Goal: Find specific page/section

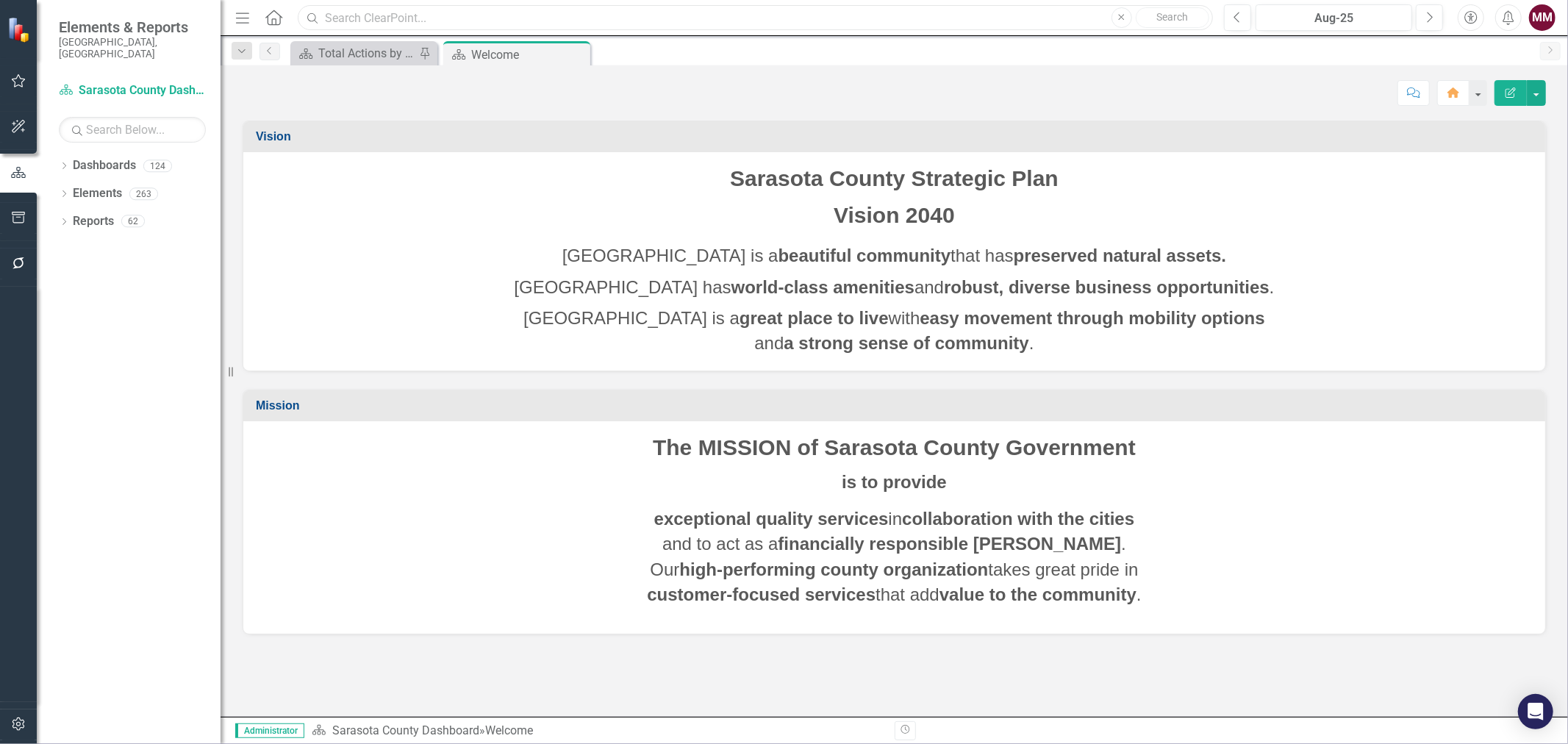
click at [499, 23] on input "text" at bounding box center [755, 18] width 915 height 26
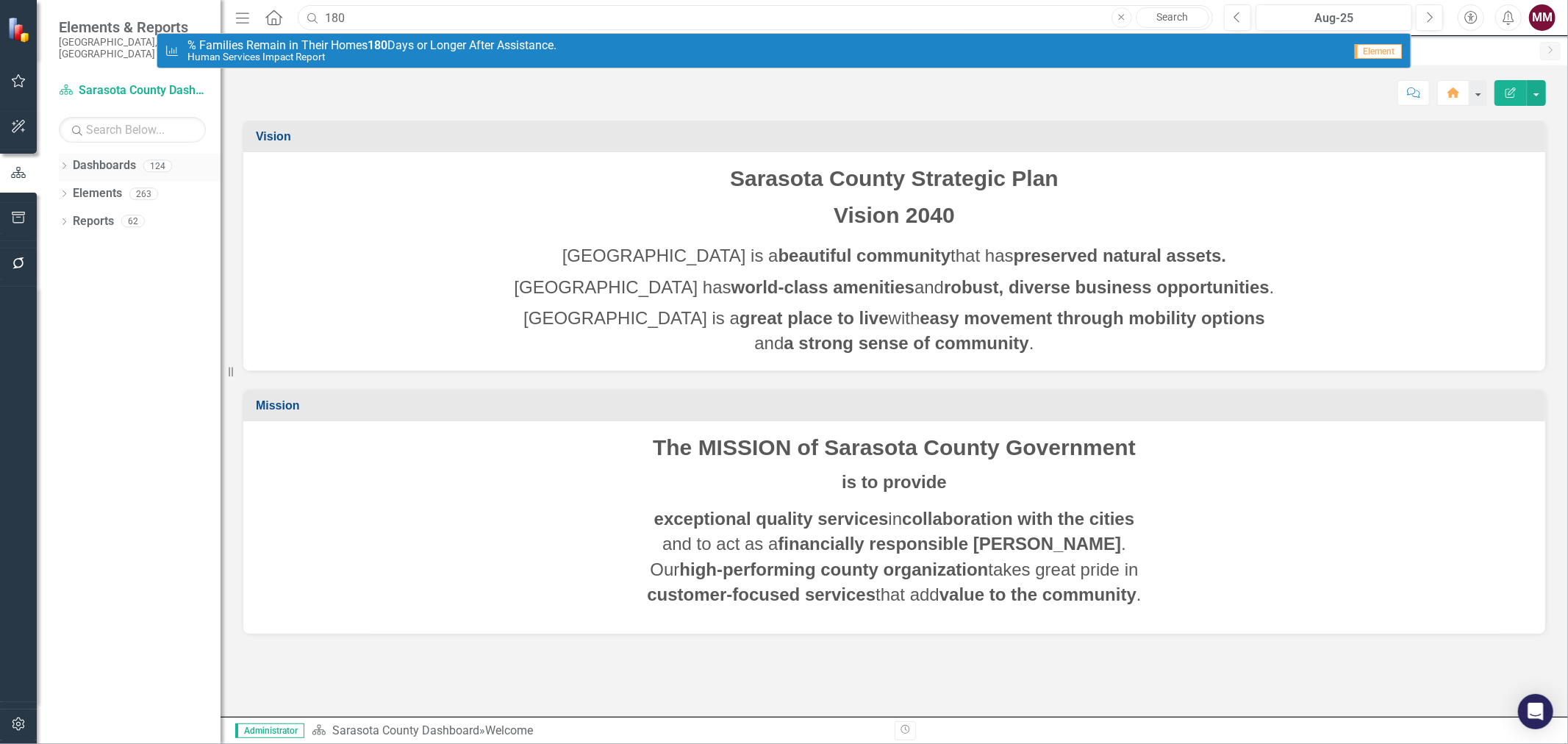
type input "180"
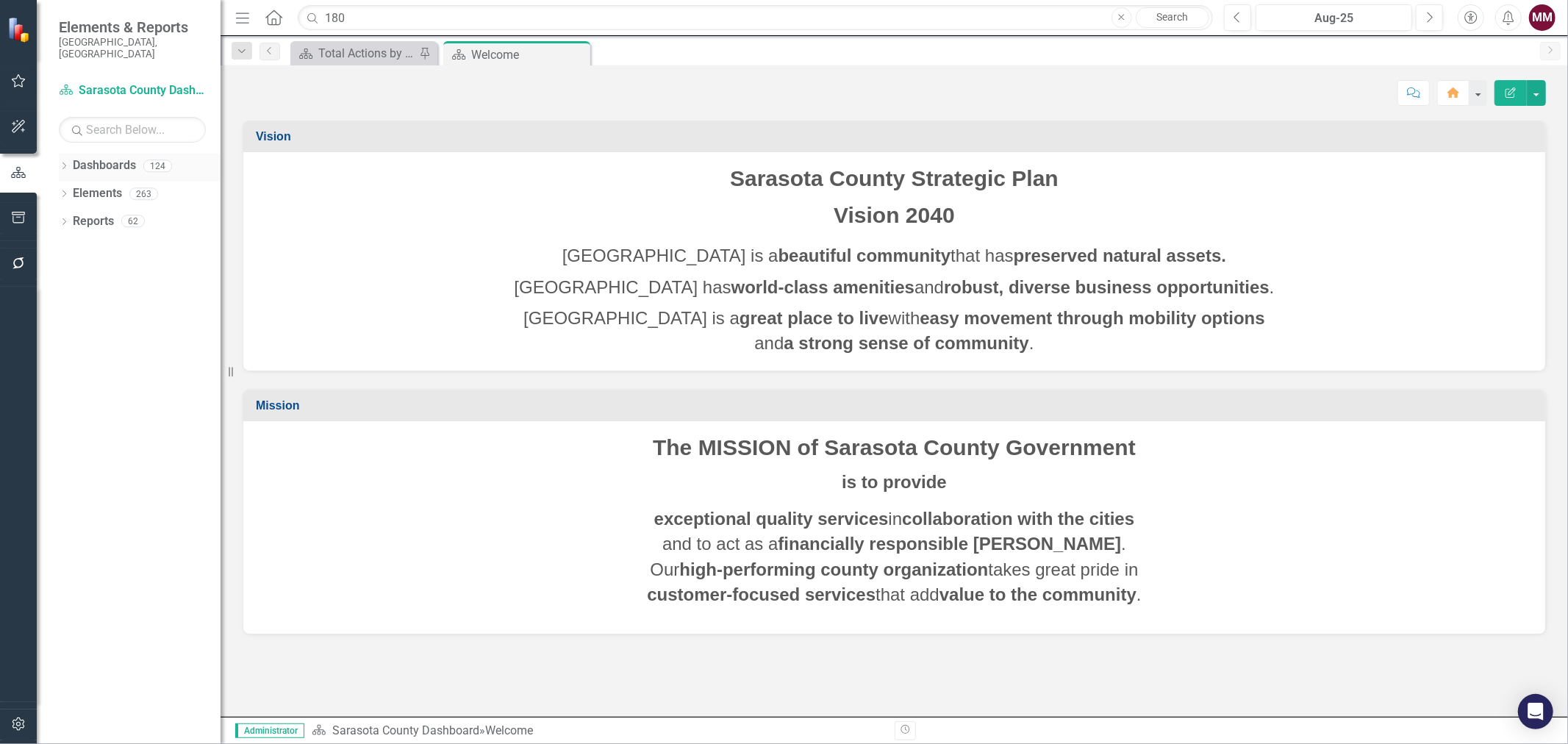
click at [63, 163] on icon "Dropdown" at bounding box center [63, 167] width 10 height 8
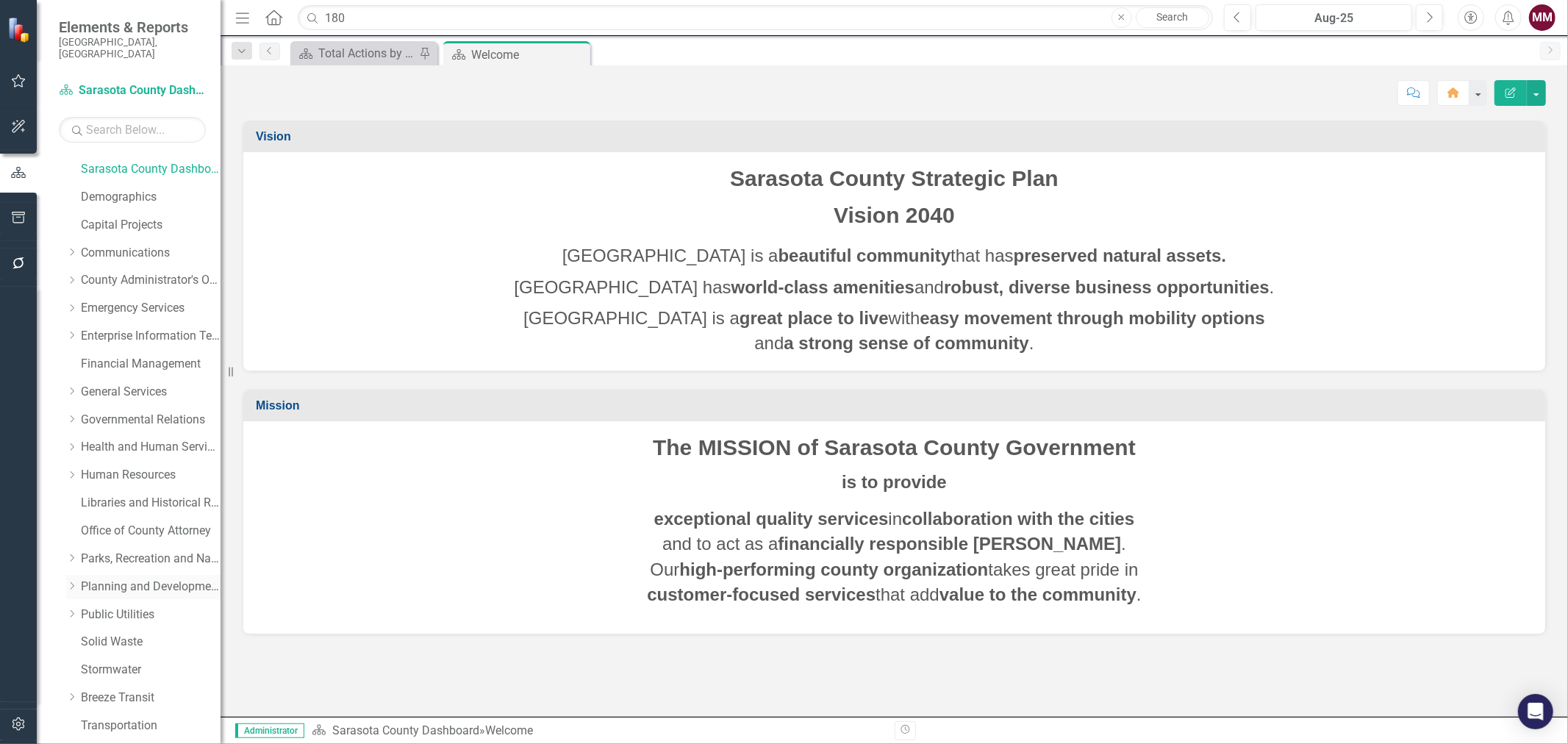
scroll to position [82, 0]
click at [109, 632] on link "Stormwater" at bounding box center [150, 640] width 139 height 17
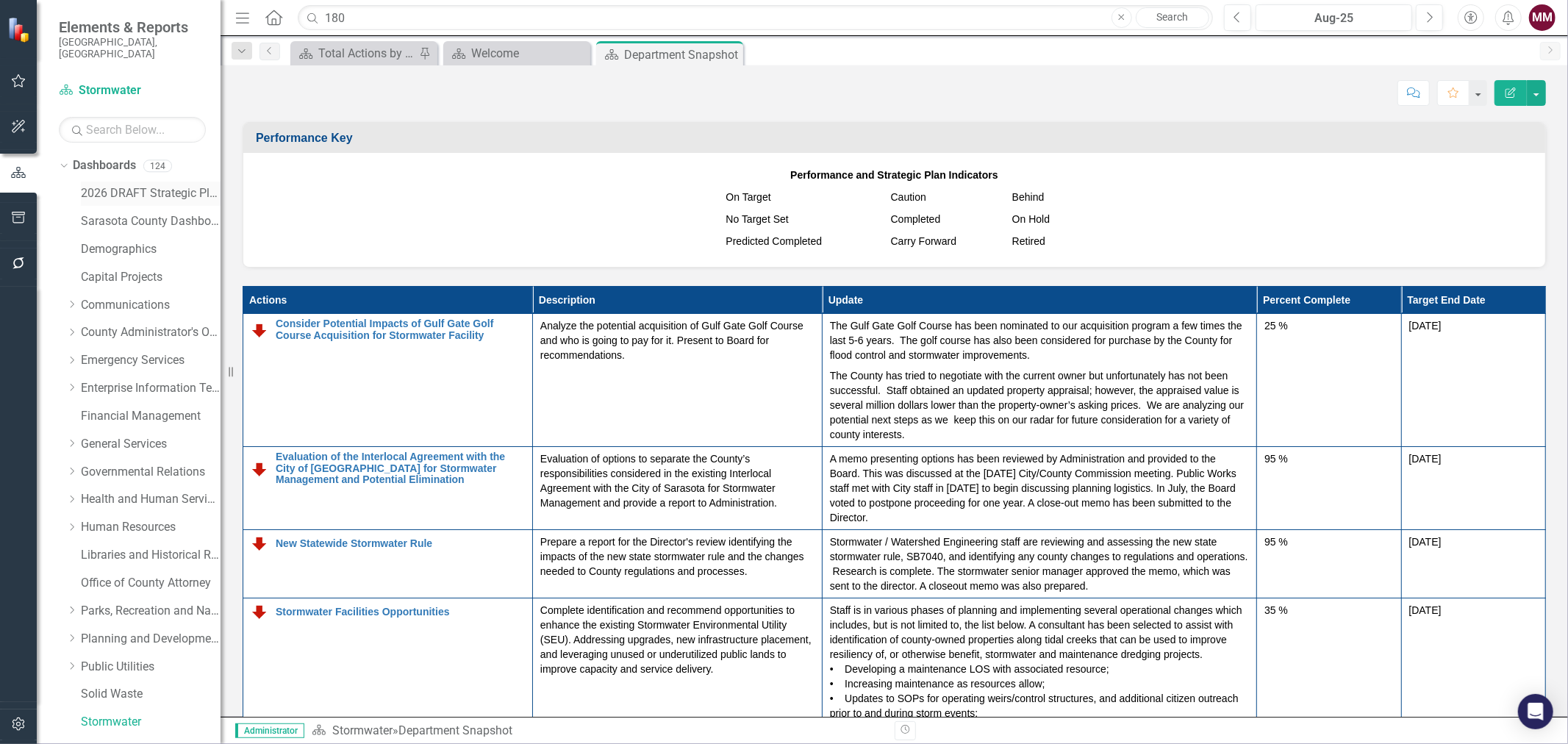
click at [104, 181] on div "2026 DRAFT Strategic Plan" at bounding box center [150, 194] width 139 height 24
click at [122, 185] on link "2026 DRAFT Strategic Plan" at bounding box center [150, 194] width 139 height 17
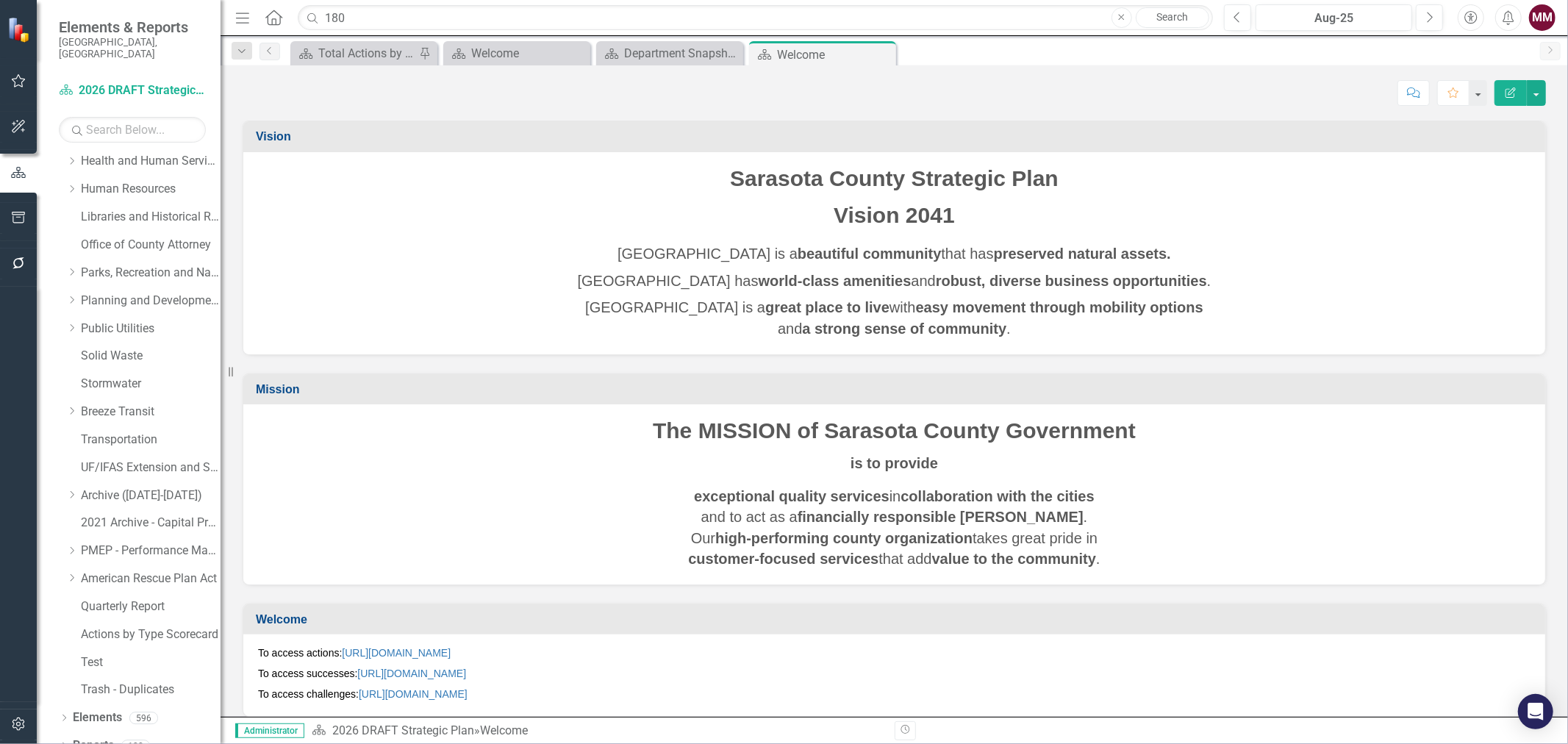
scroll to position [344, 0]
click at [62, 709] on icon "Dropdown" at bounding box center [63, 713] width 10 height 8
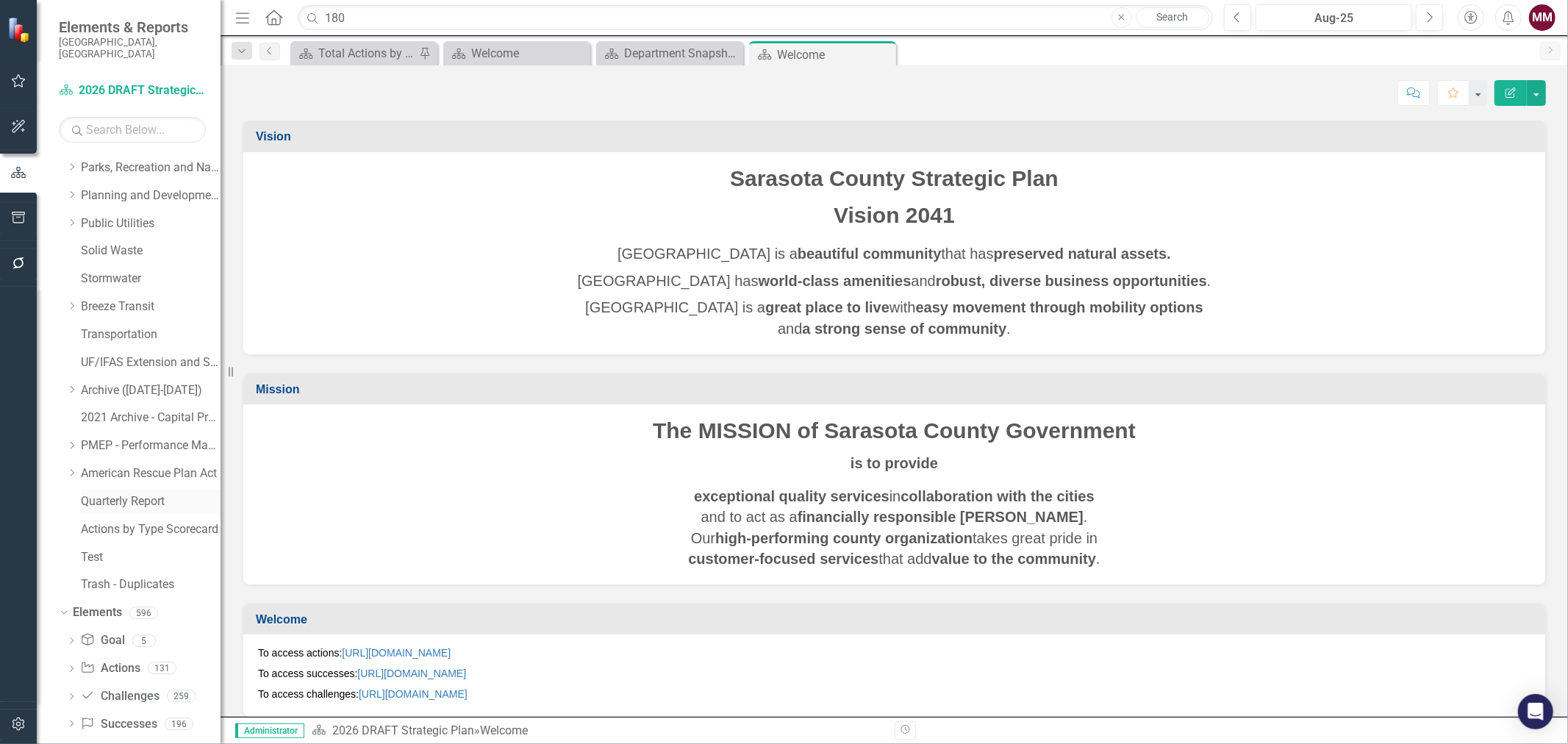
scroll to position [456, 0]
